Goal: Find specific page/section: Find specific page/section

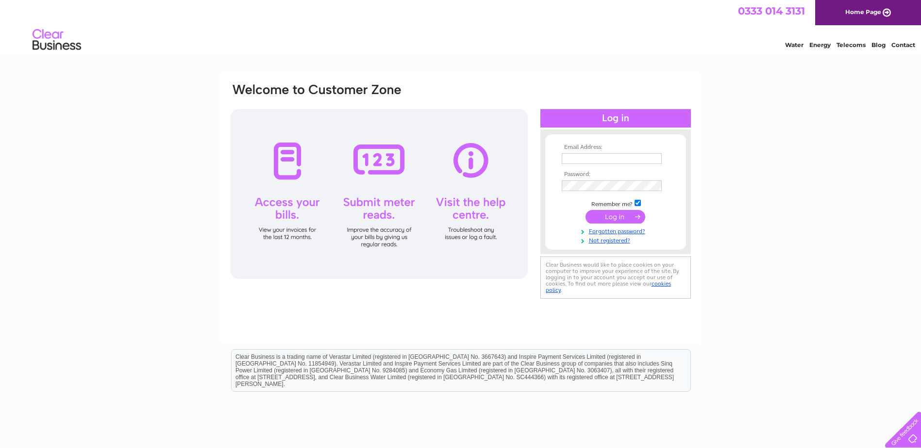
type input "info@kimmetcalffuneralservices.co.uk"
click at [626, 216] on input "submit" at bounding box center [615, 217] width 60 height 14
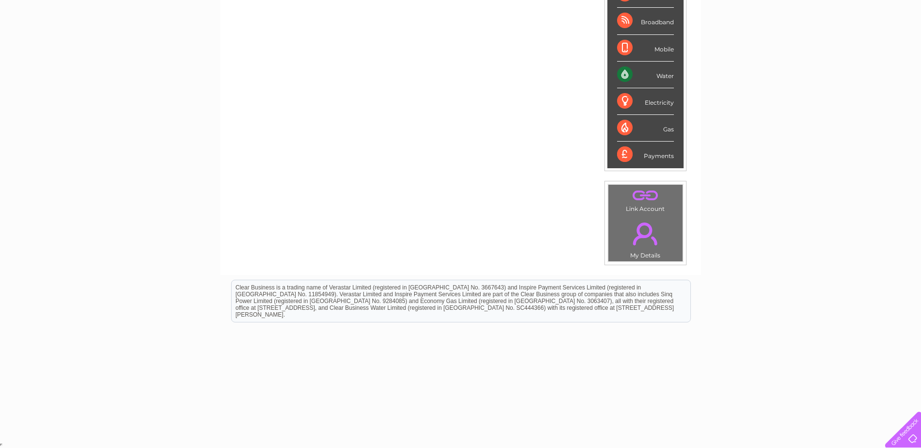
scroll to position [129, 0]
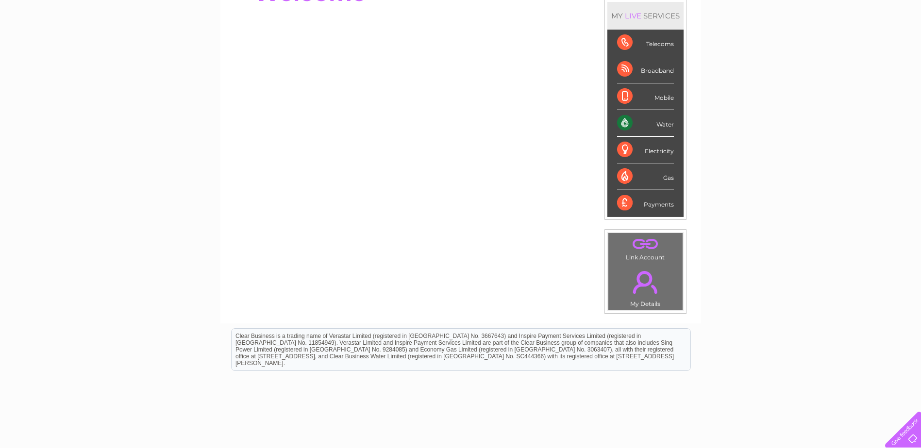
click at [649, 119] on div "Water" at bounding box center [645, 123] width 57 height 27
click at [623, 121] on div "Water" at bounding box center [645, 123] width 57 height 27
click at [817, 192] on div "My Clear Business Login Details My Details My Preferences Link Account My Accou…" at bounding box center [460, 216] width 921 height 545
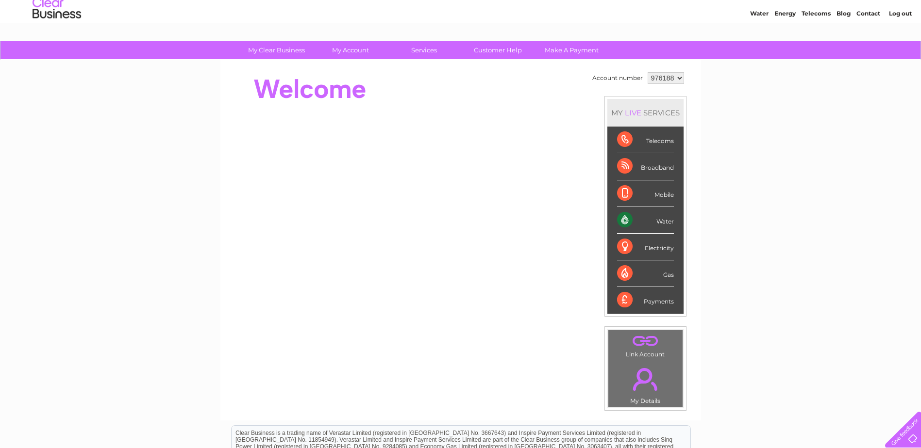
scroll to position [0, 0]
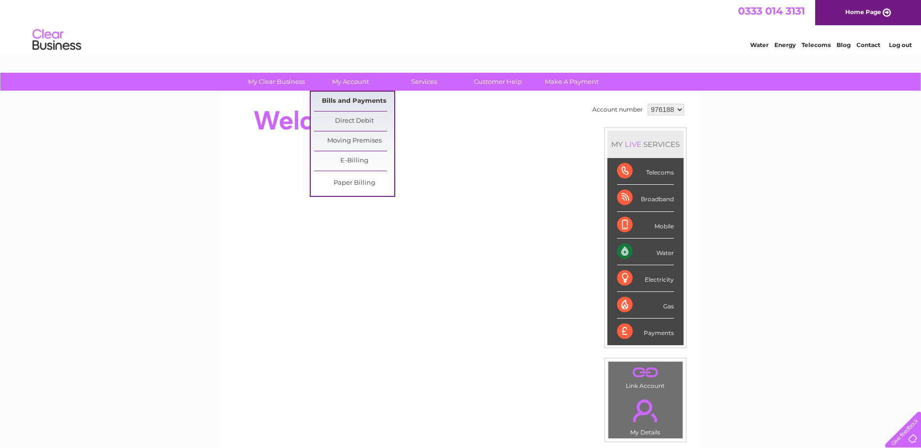
click at [350, 102] on link "Bills and Payments" at bounding box center [354, 101] width 80 height 19
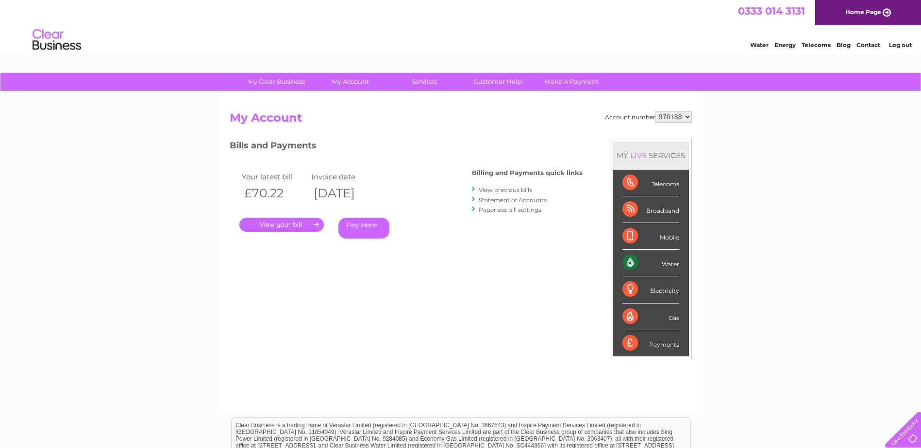
click at [272, 226] on link "." at bounding box center [281, 225] width 84 height 14
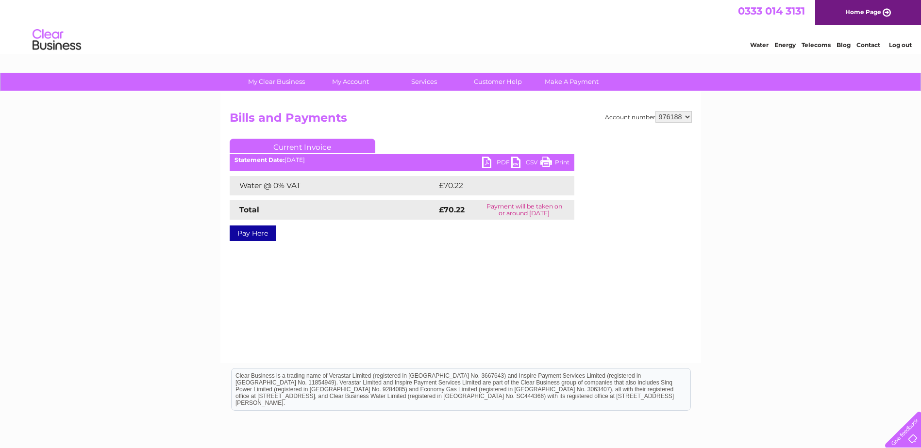
drag, startPoint x: 349, startPoint y: 203, endPoint x: 657, endPoint y: 316, distance: 328.1
click at [657, 316] on div "Account number 976188 Bills and Payments Current Invoice PDF CSV Print £70.22" at bounding box center [460, 228] width 480 height 272
click at [560, 164] on link "Print" at bounding box center [554, 164] width 29 height 14
